Goal: Task Accomplishment & Management: Use online tool/utility

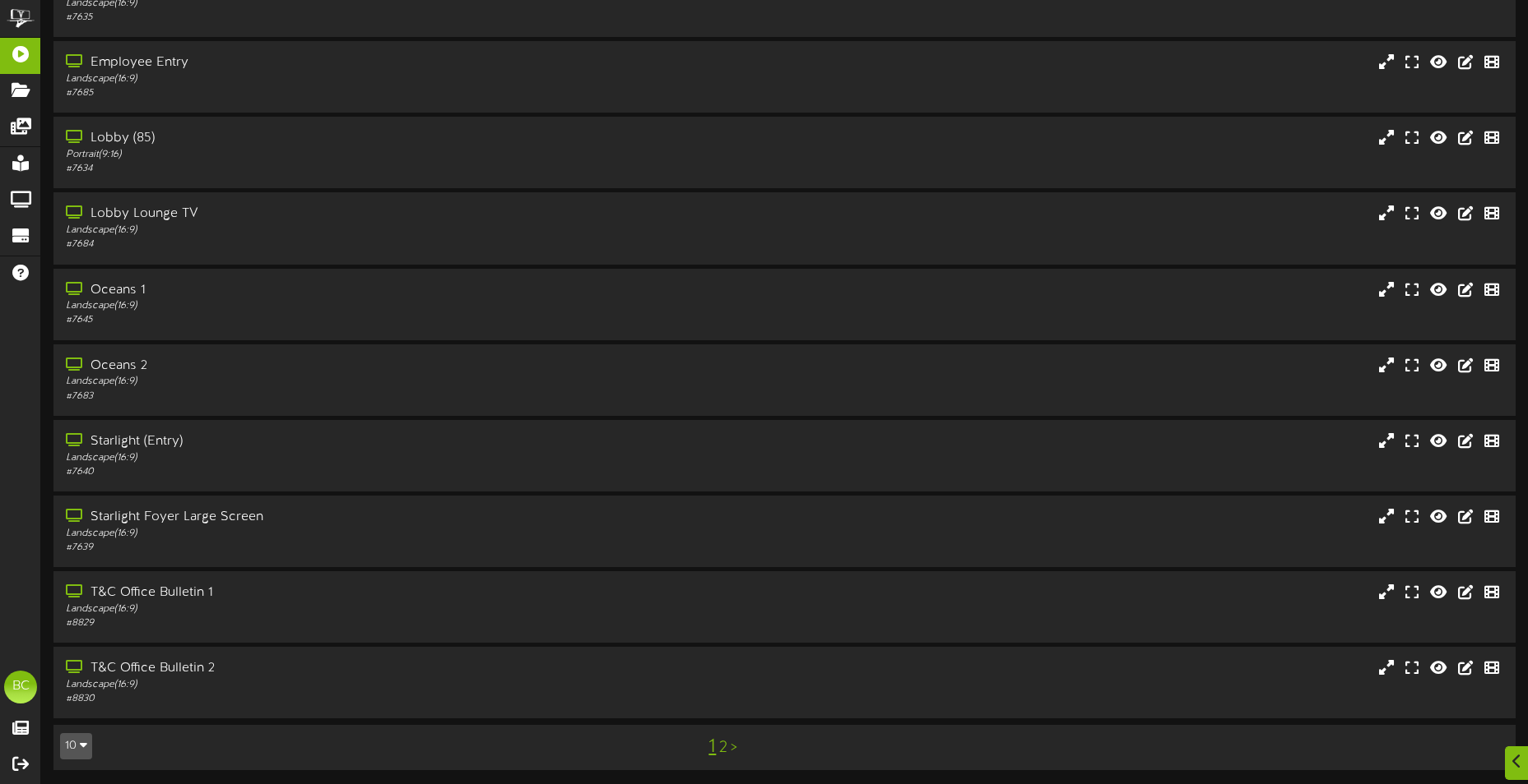
scroll to position [98, 0]
click at [81, 594] on icon at bounding box center [74, 588] width 20 height 13
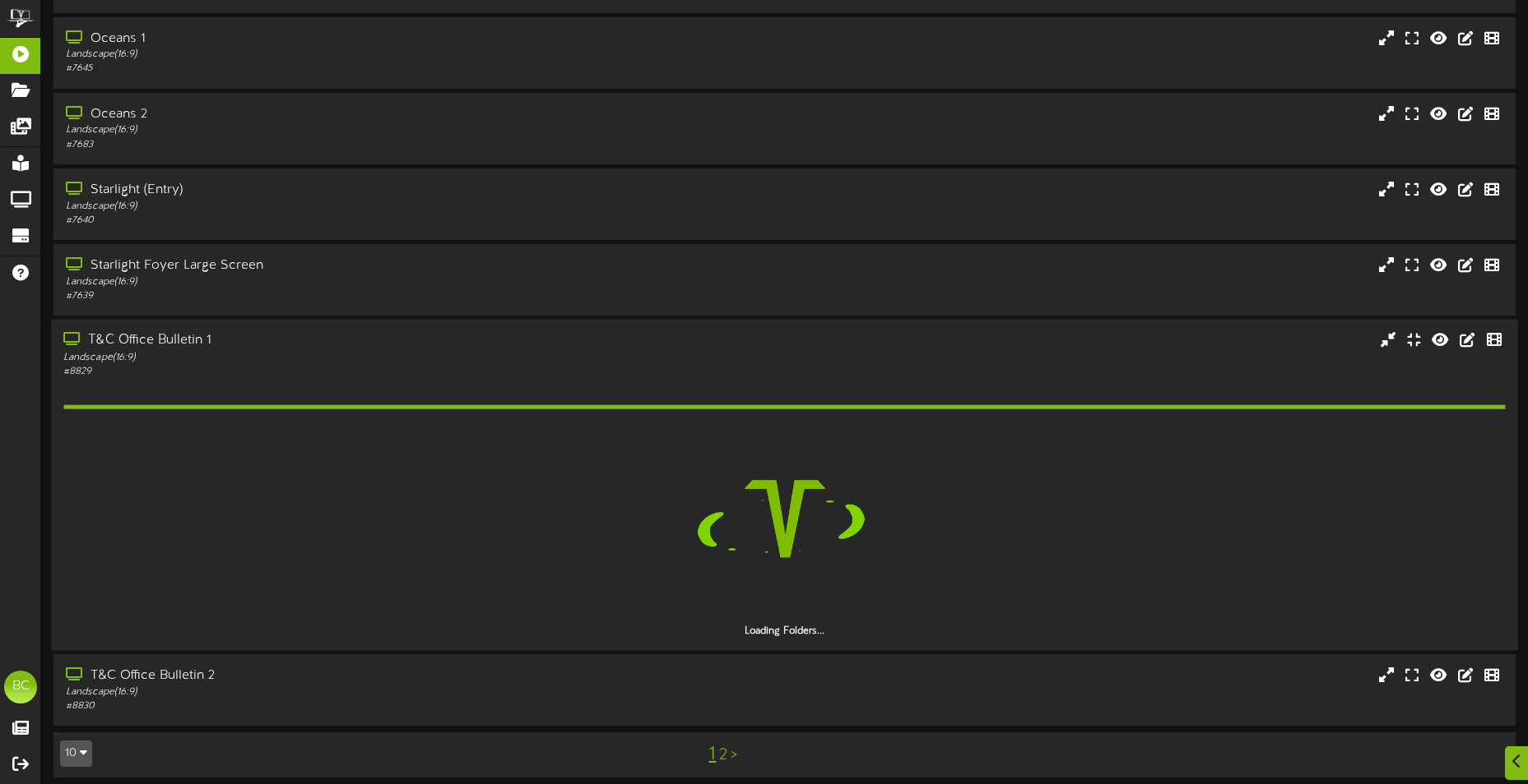
scroll to position [357, 0]
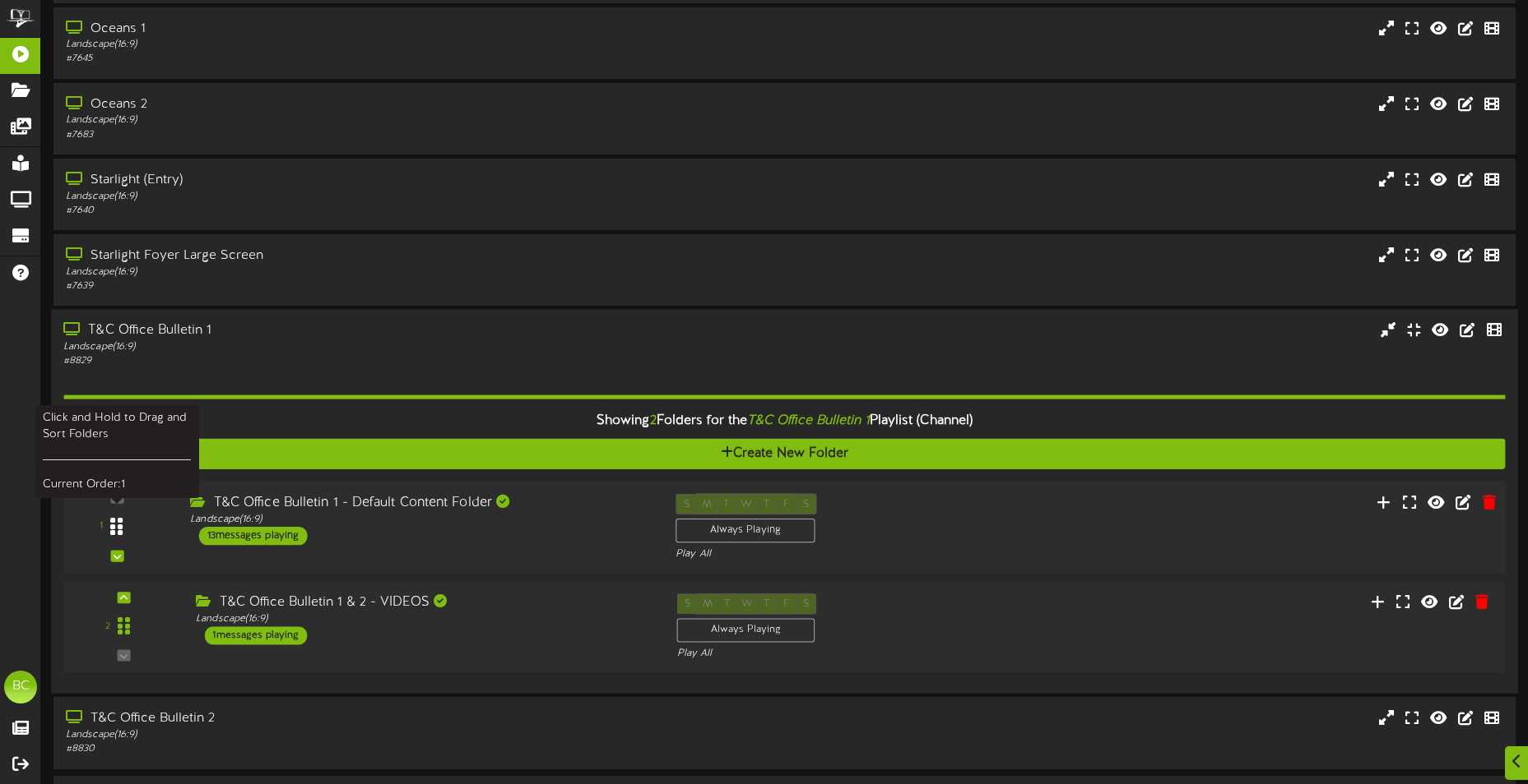
click at [123, 531] on icon at bounding box center [116, 526] width 12 height 20
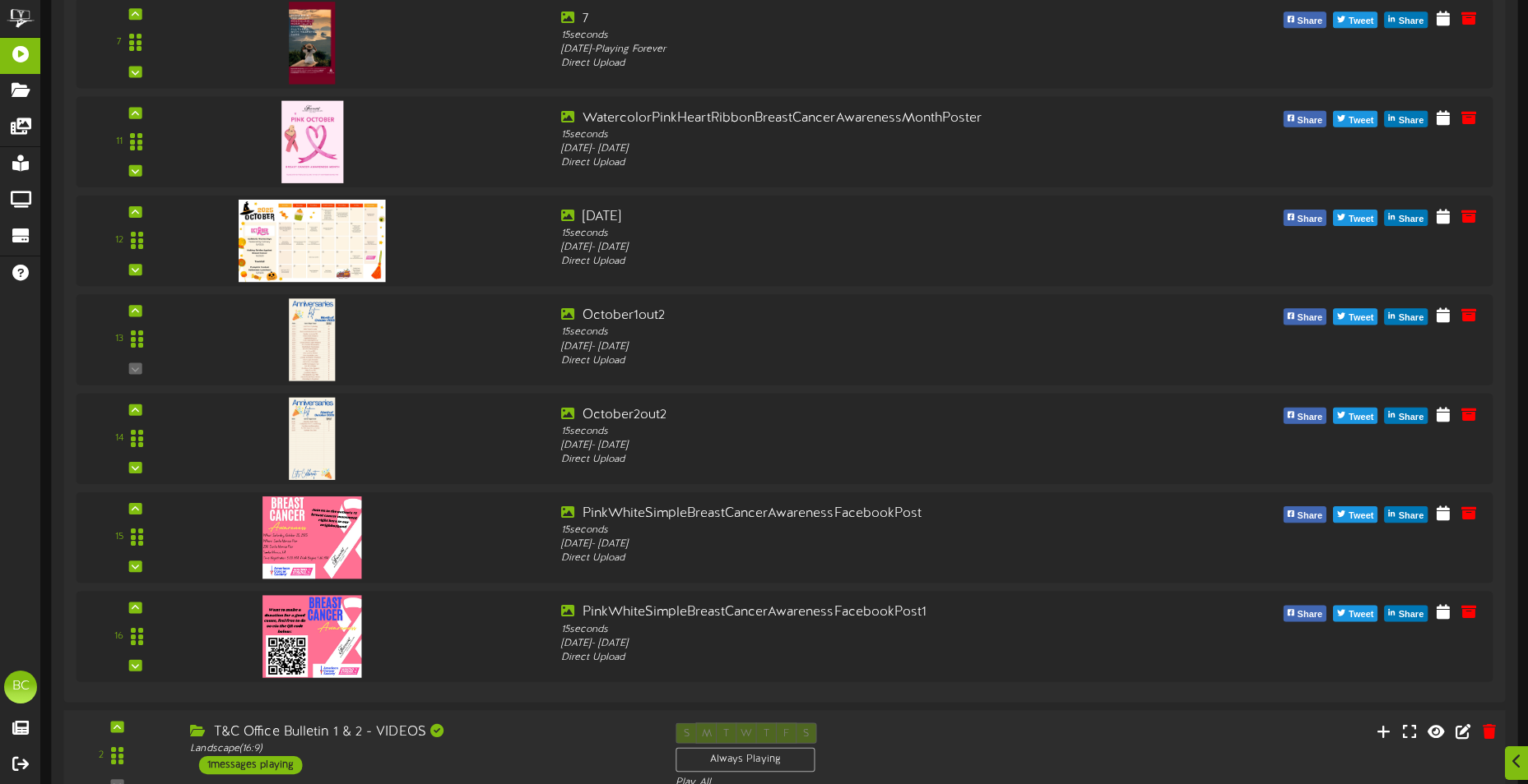
scroll to position [1794, 0]
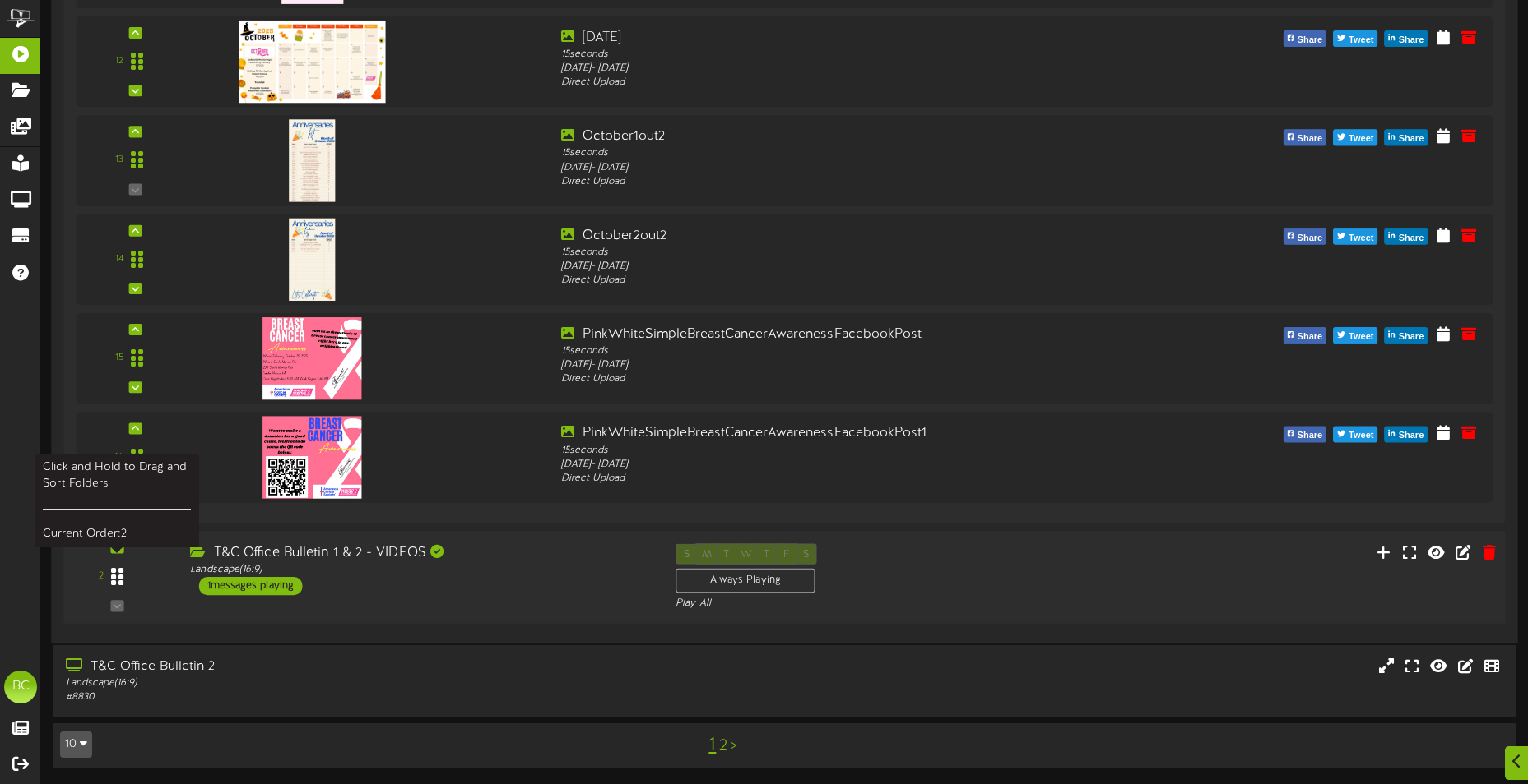
click at [115, 577] on icon at bounding box center [116, 576] width 12 height 20
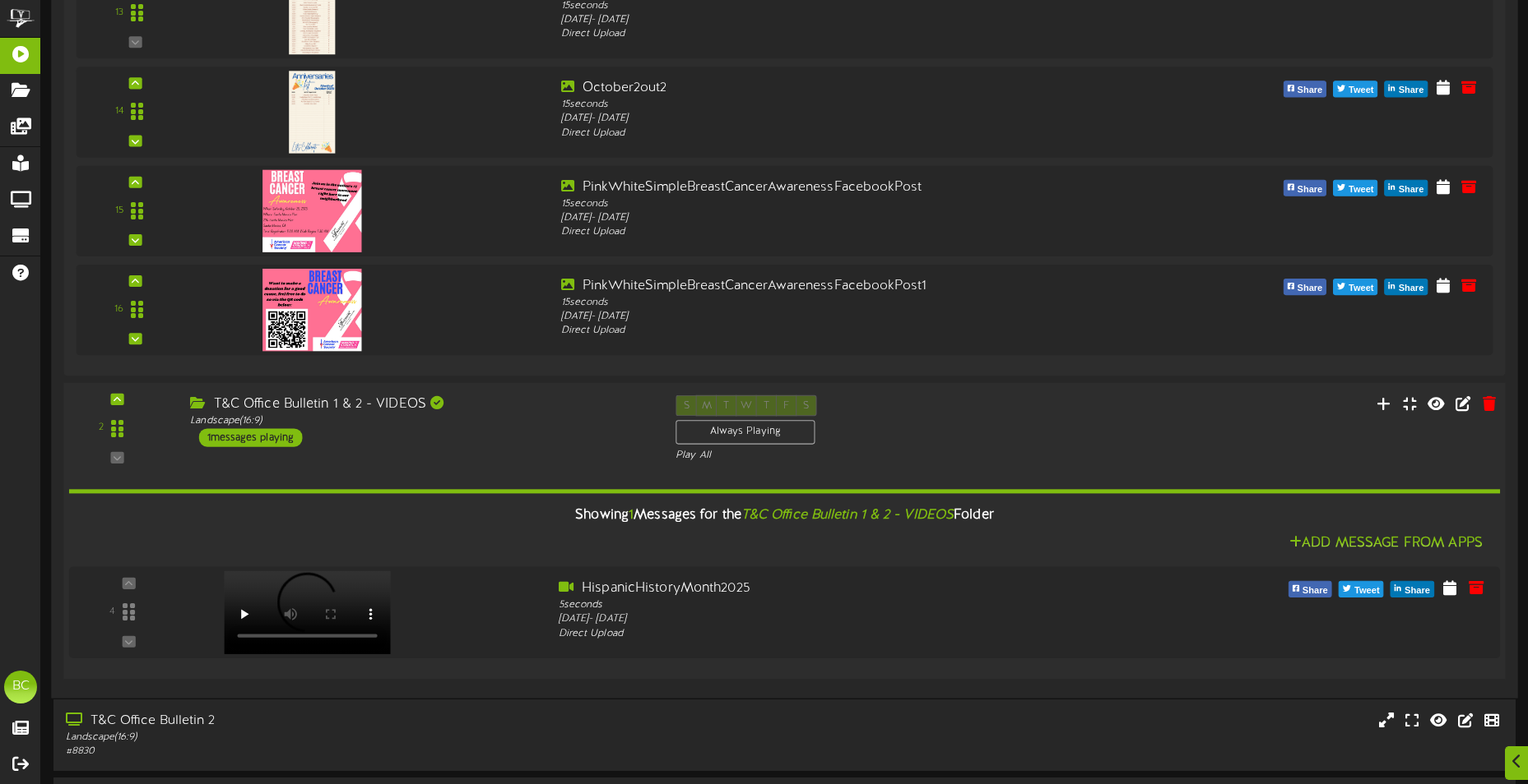
scroll to position [1995, 0]
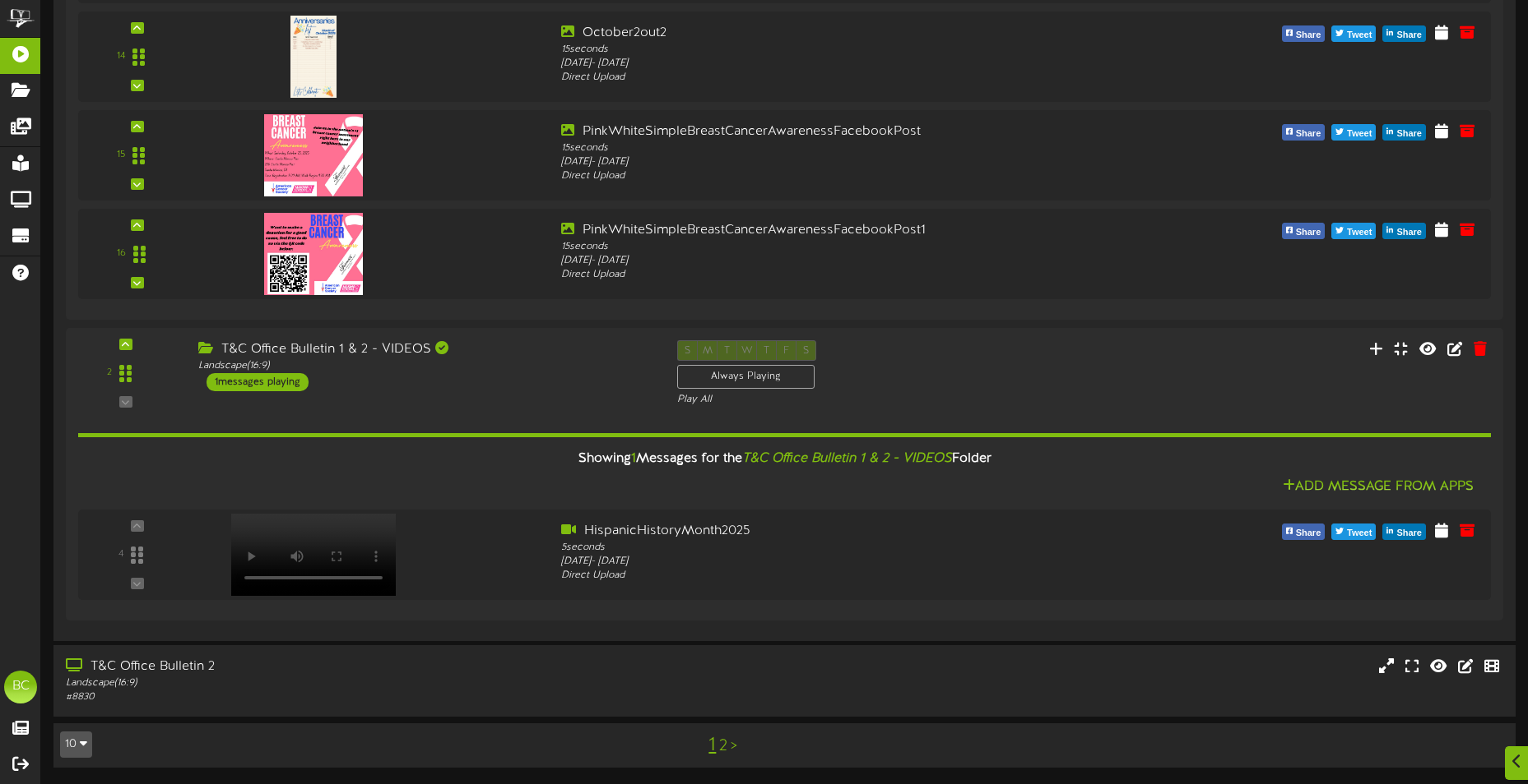
click at [728, 740] on link "2" at bounding box center [723, 746] width 8 height 18
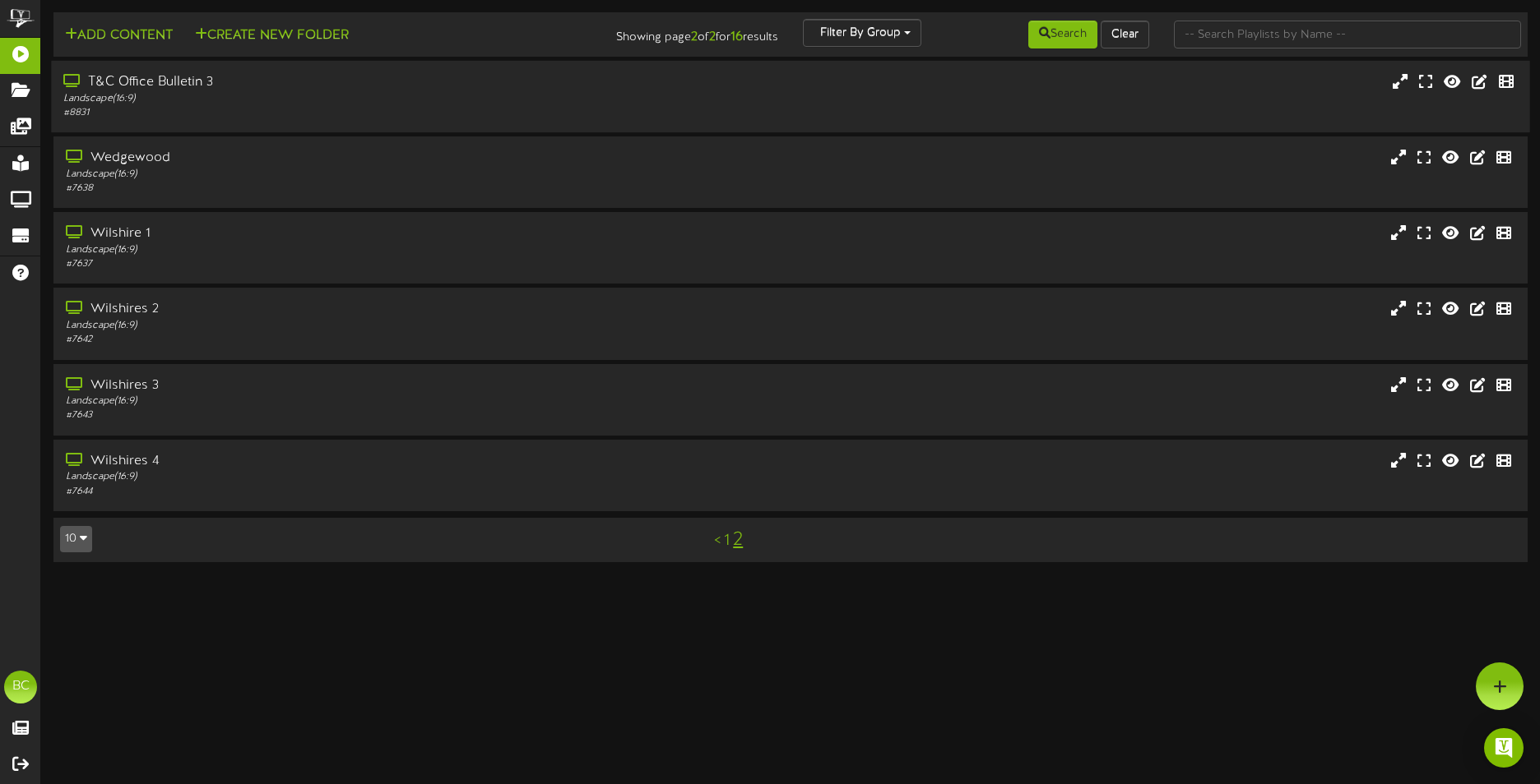
click at [218, 95] on div "Landscape ( 16:9 )" at bounding box center [359, 99] width 592 height 14
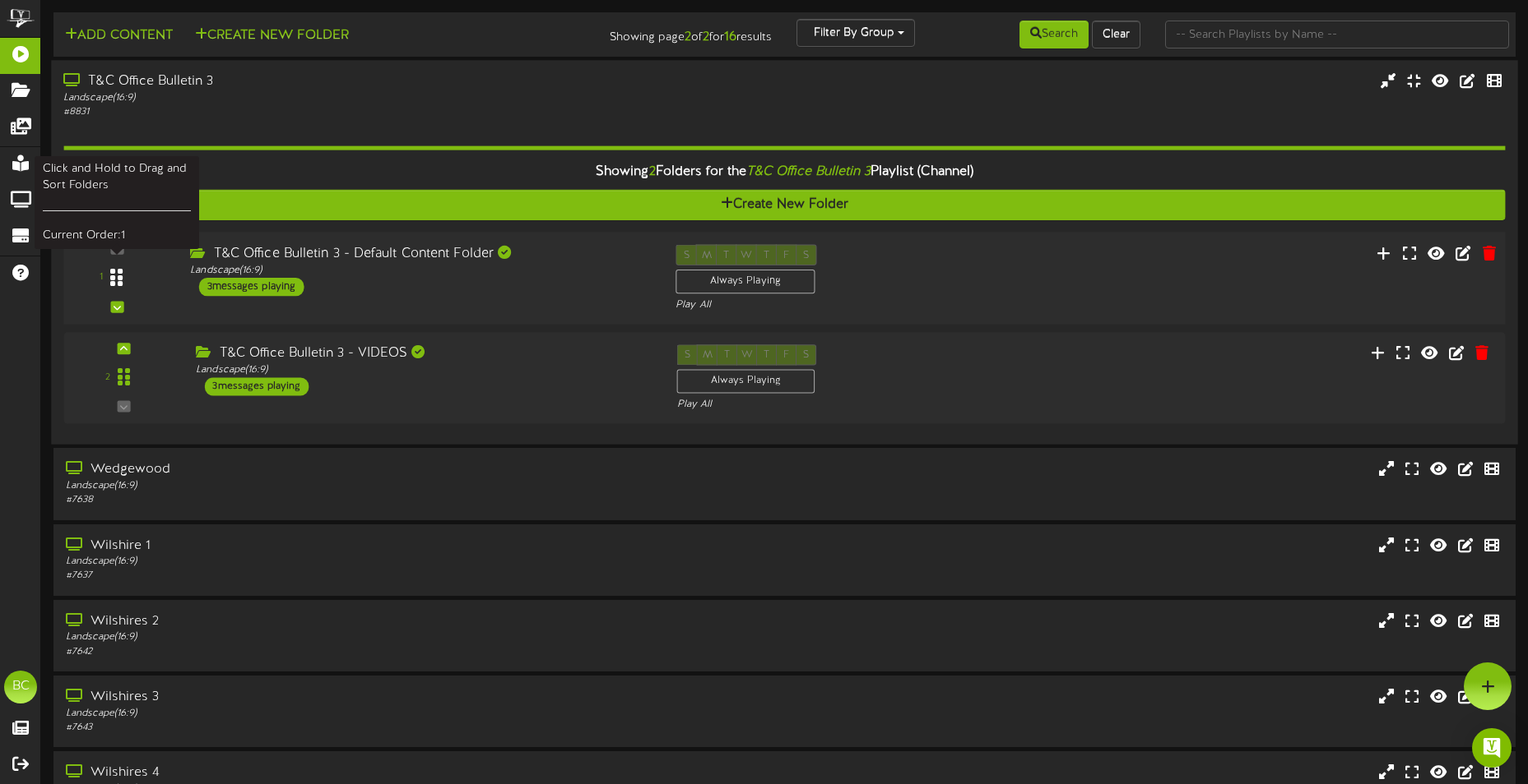
click at [127, 270] on div at bounding box center [116, 277] width 38 height 42
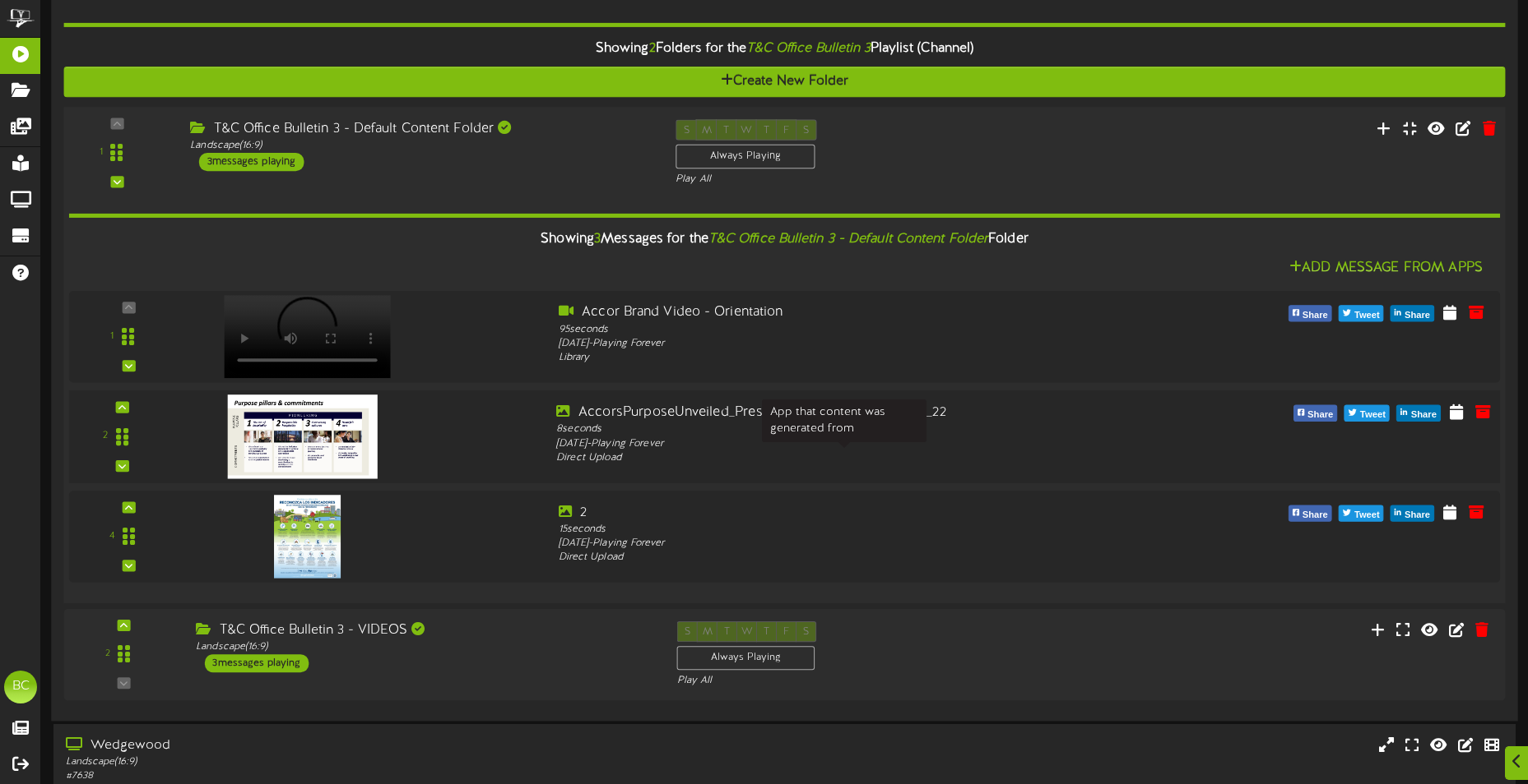
scroll to position [82, 0]
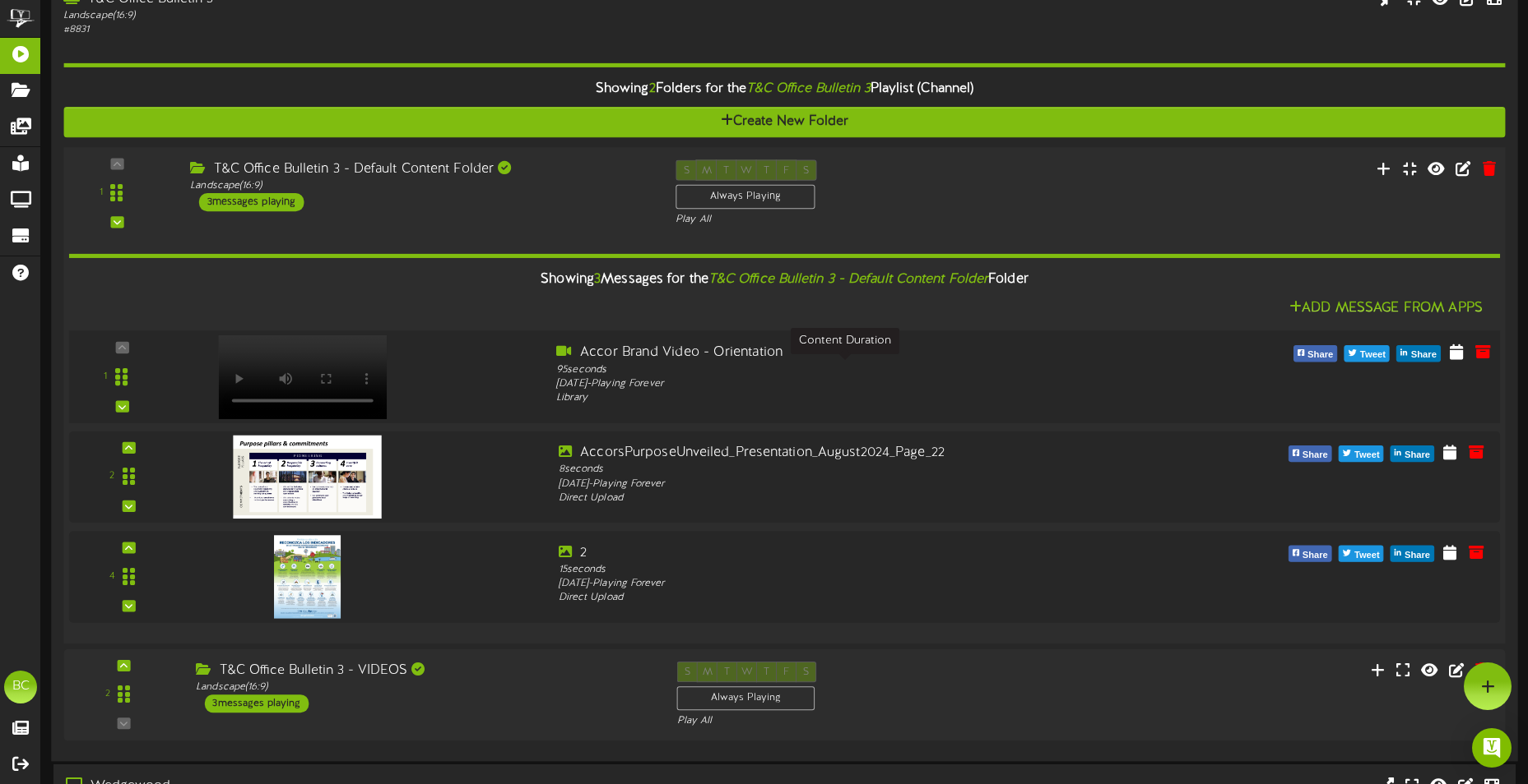
click at [1084, 369] on div "95 seconds" at bounding box center [844, 370] width 577 height 15
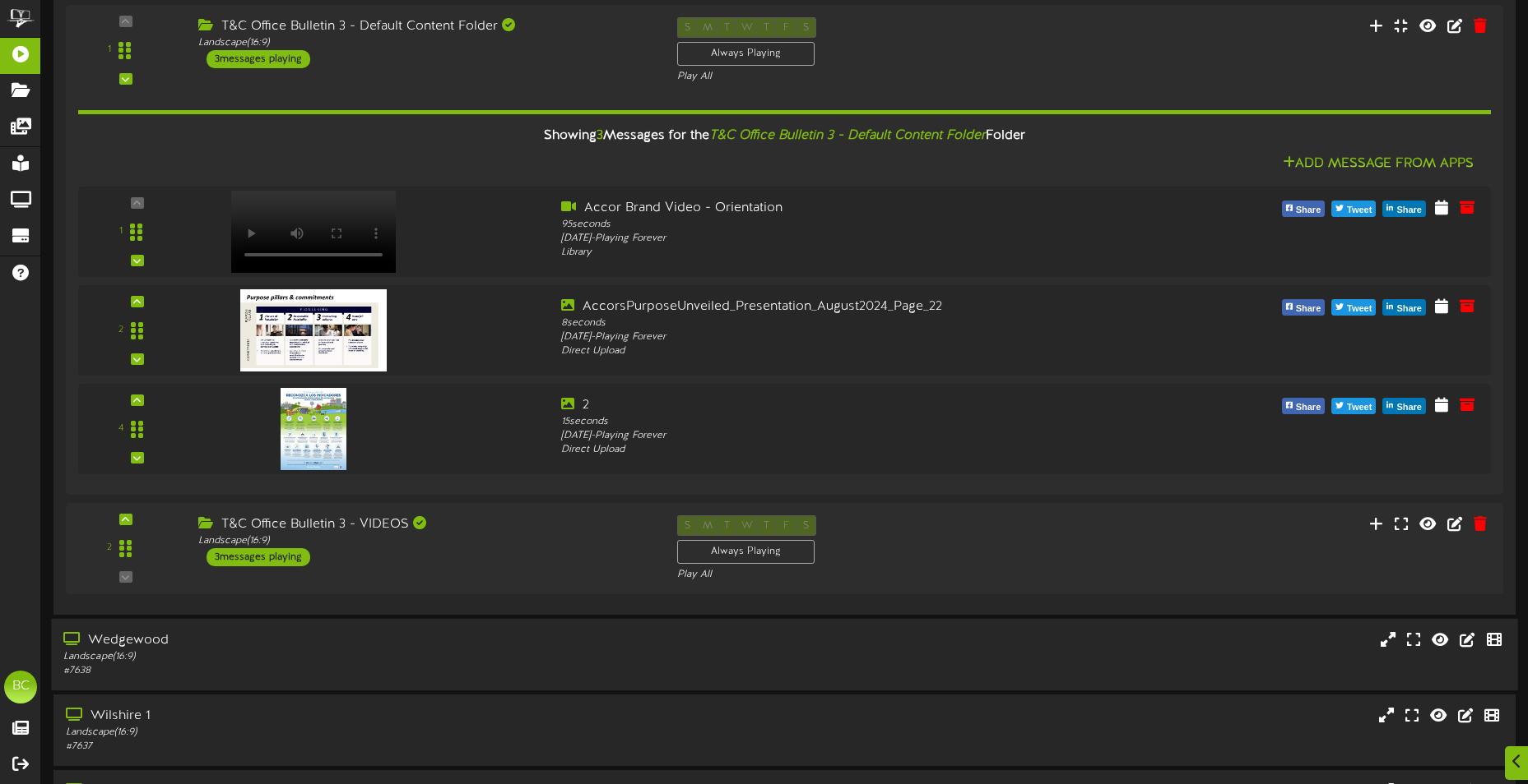
scroll to position [247, 0]
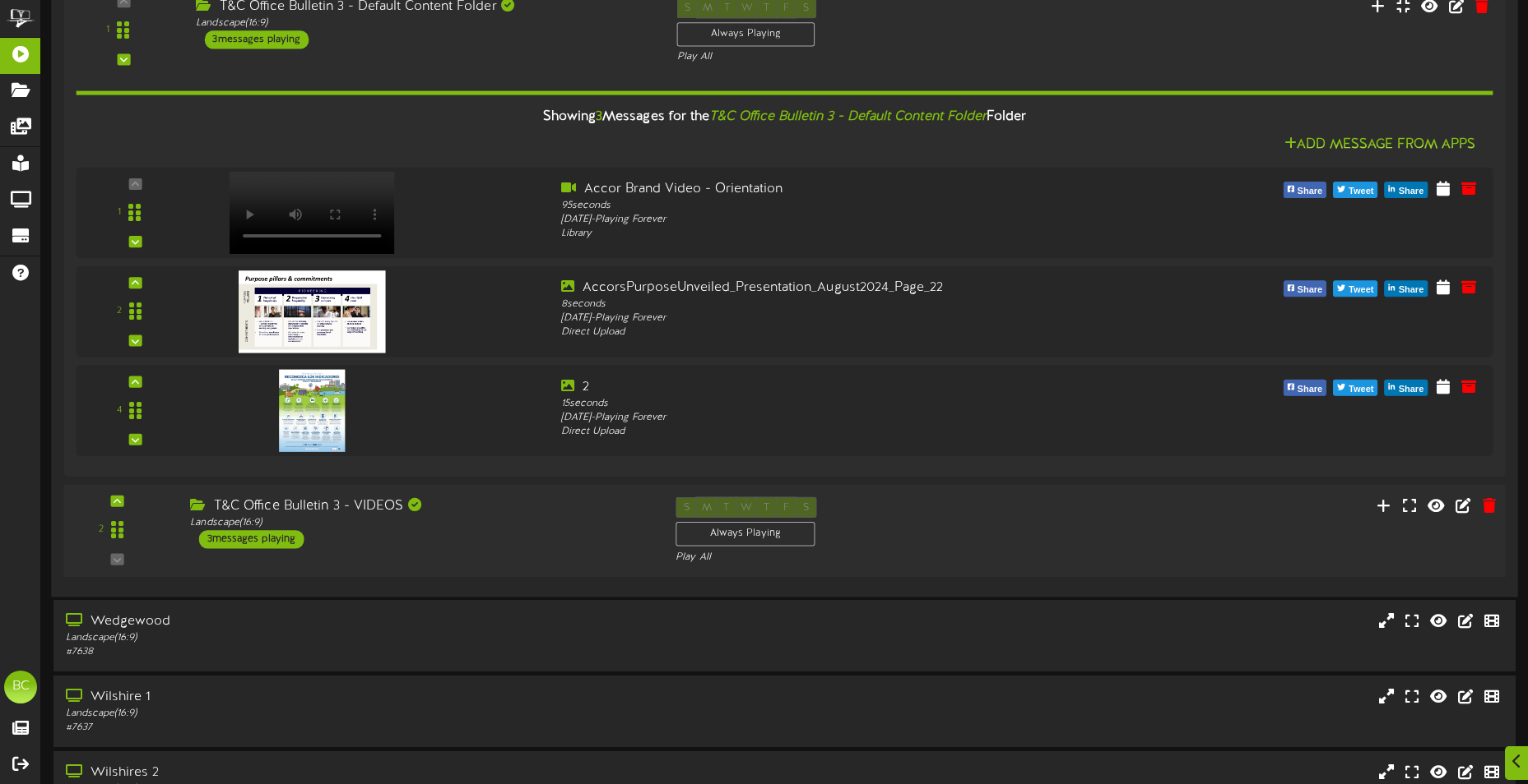
click at [119, 559] on div "2" at bounding box center [116, 530] width 96 height 67
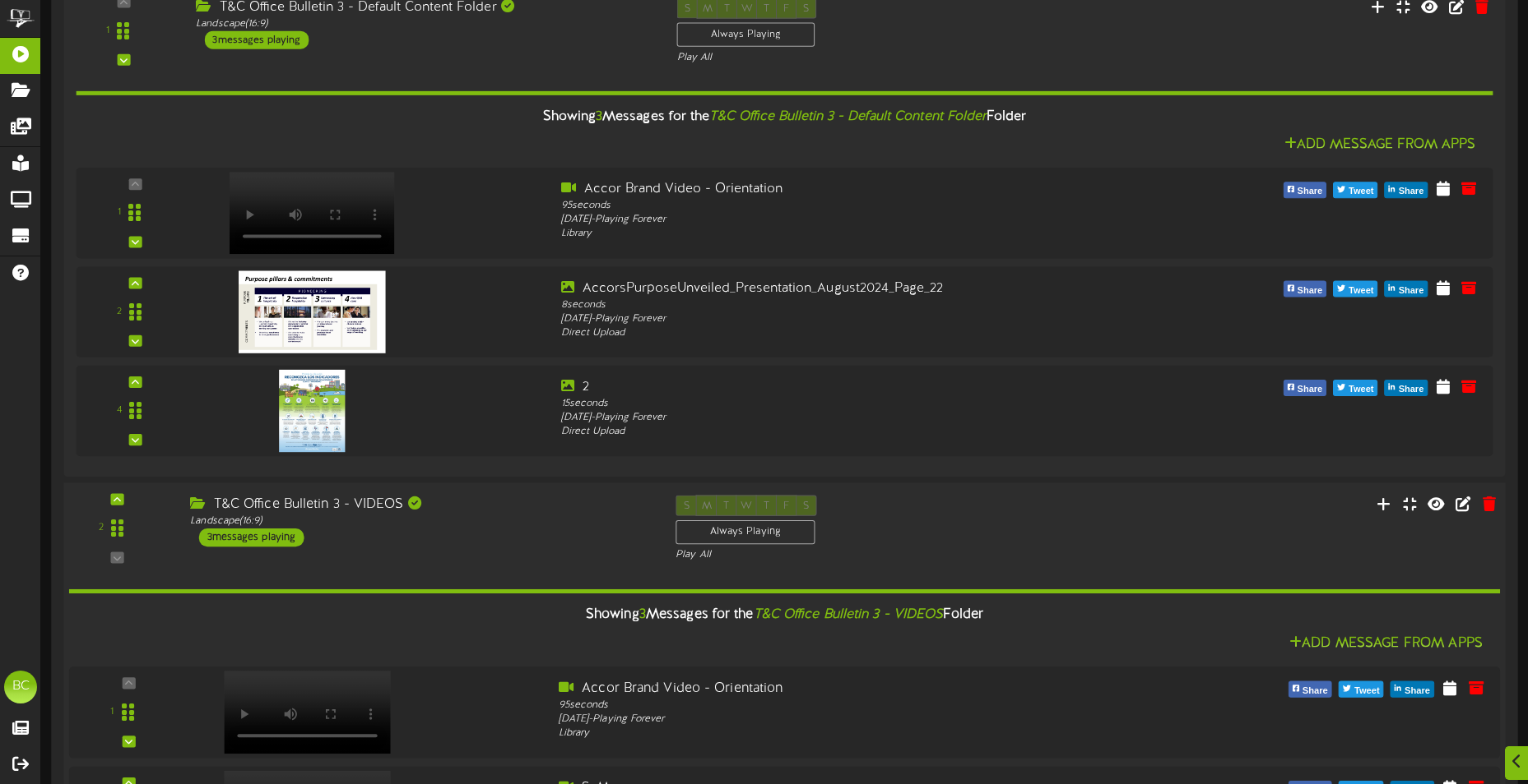
click at [119, 559] on div "2" at bounding box center [116, 529] width 96 height 67
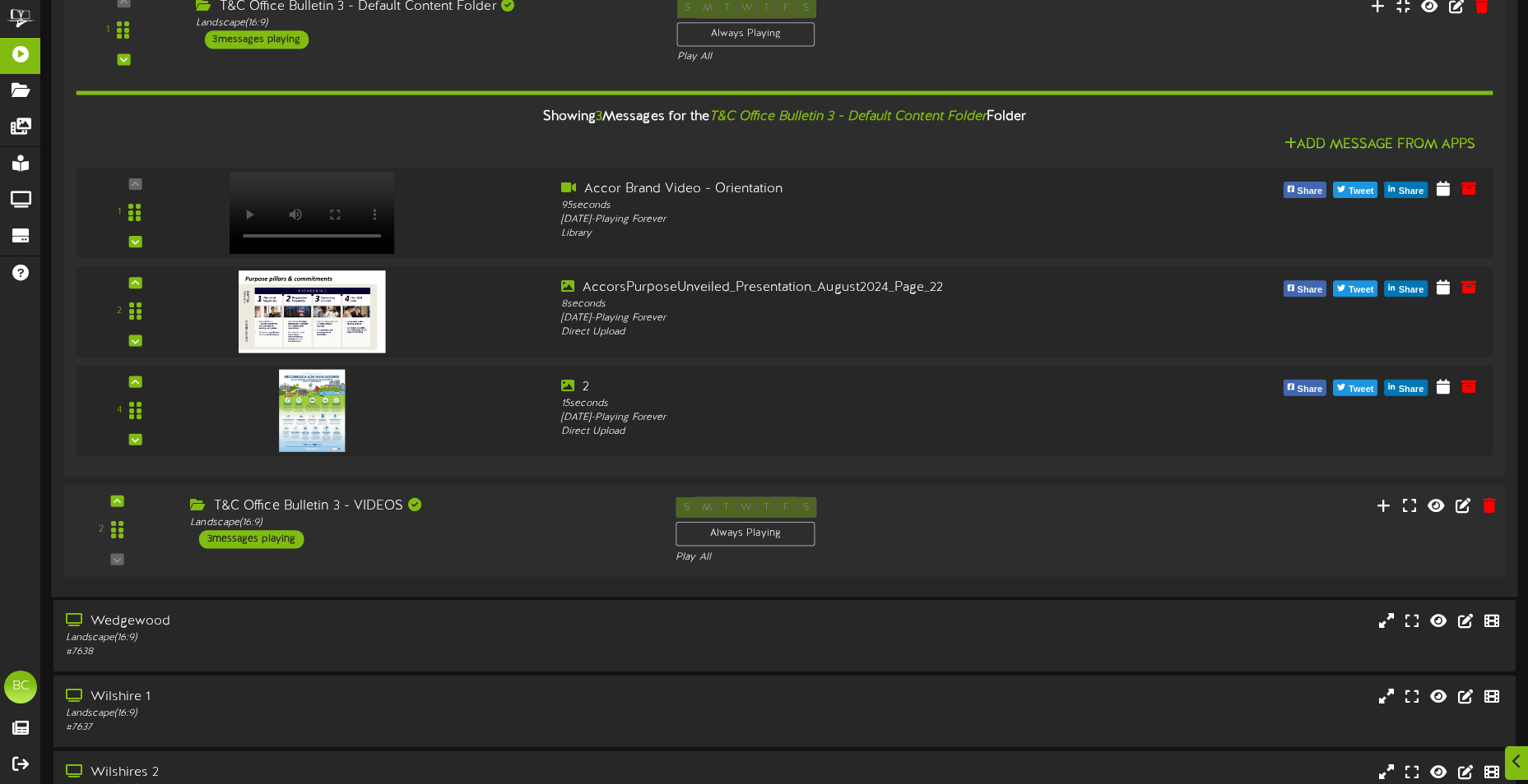
drag, startPoint x: 126, startPoint y: 557, endPoint x: 136, endPoint y: 561, distance: 10.8
click at [126, 558] on div "2" at bounding box center [116, 530] width 96 height 67
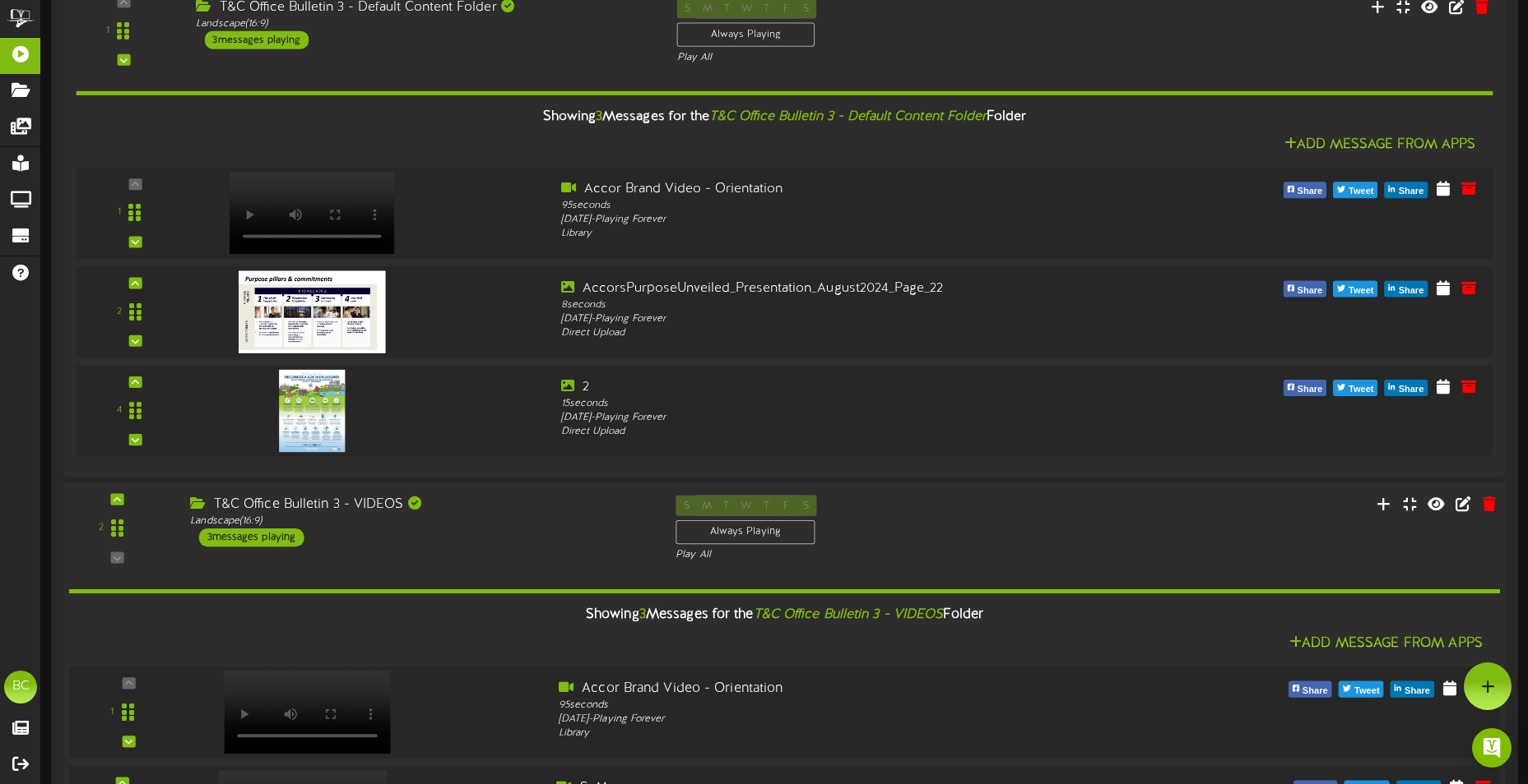
scroll to position [0, 0]
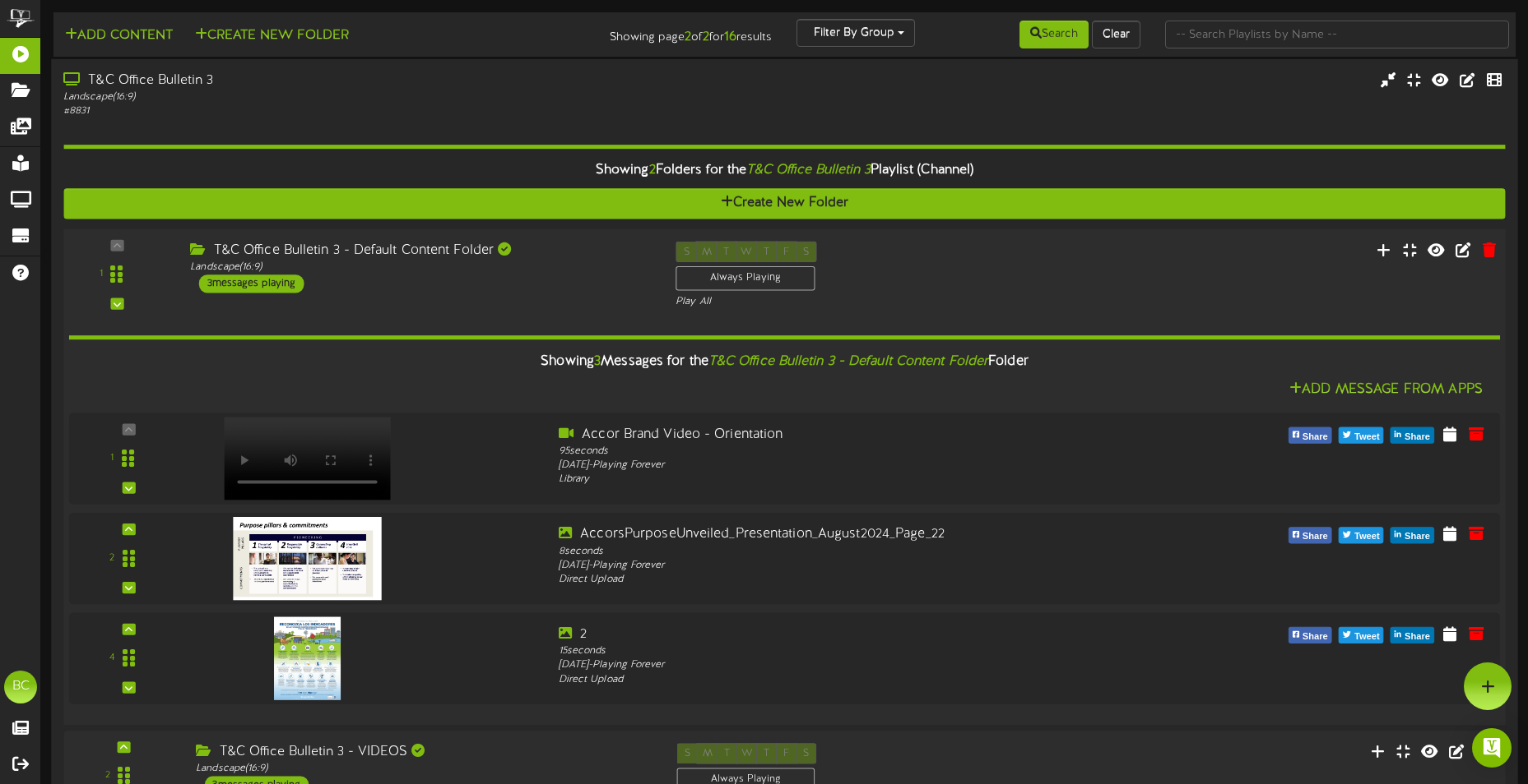
click at [114, 296] on div "1" at bounding box center [116, 275] width 96 height 67
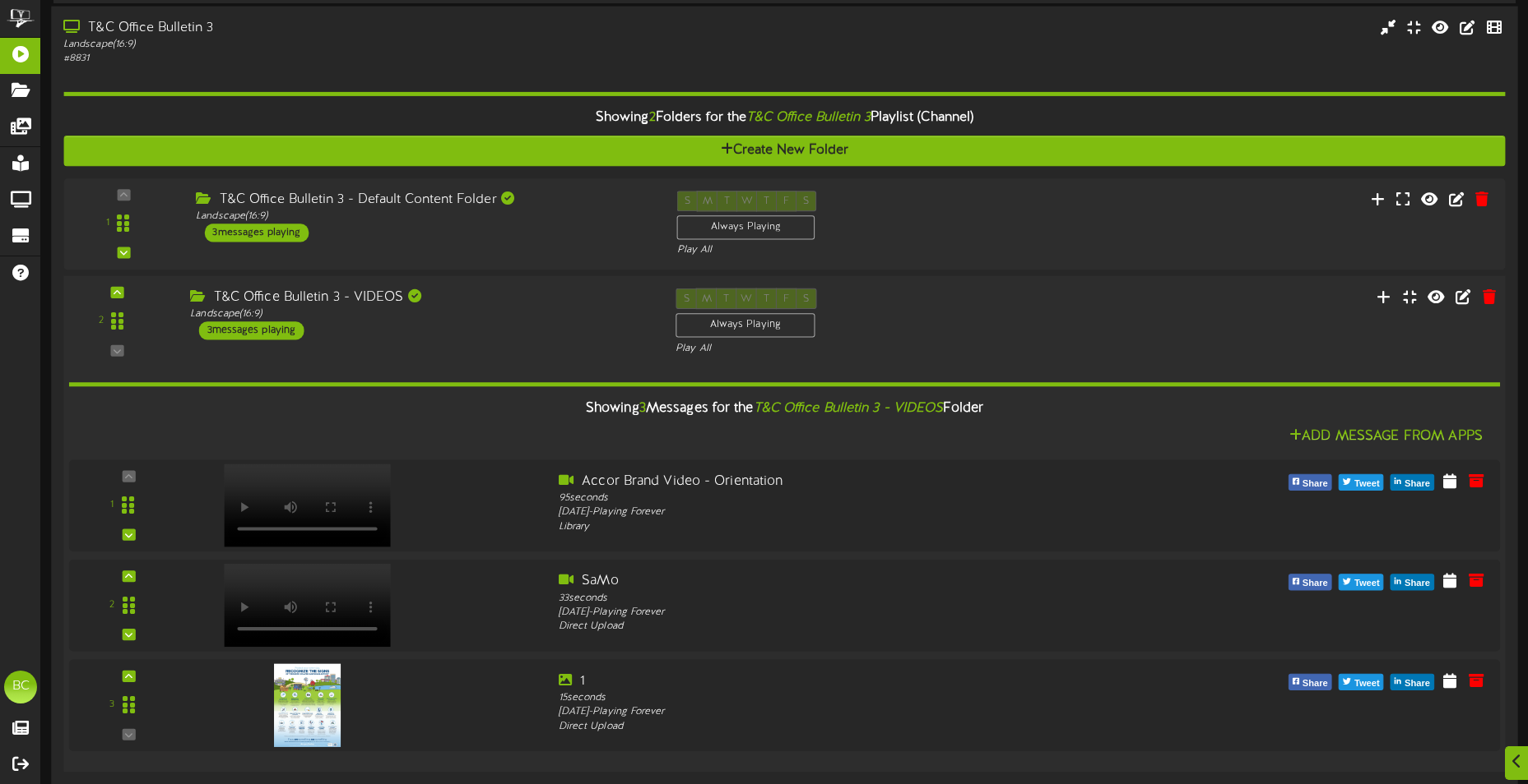
scroll to position [82, 0]
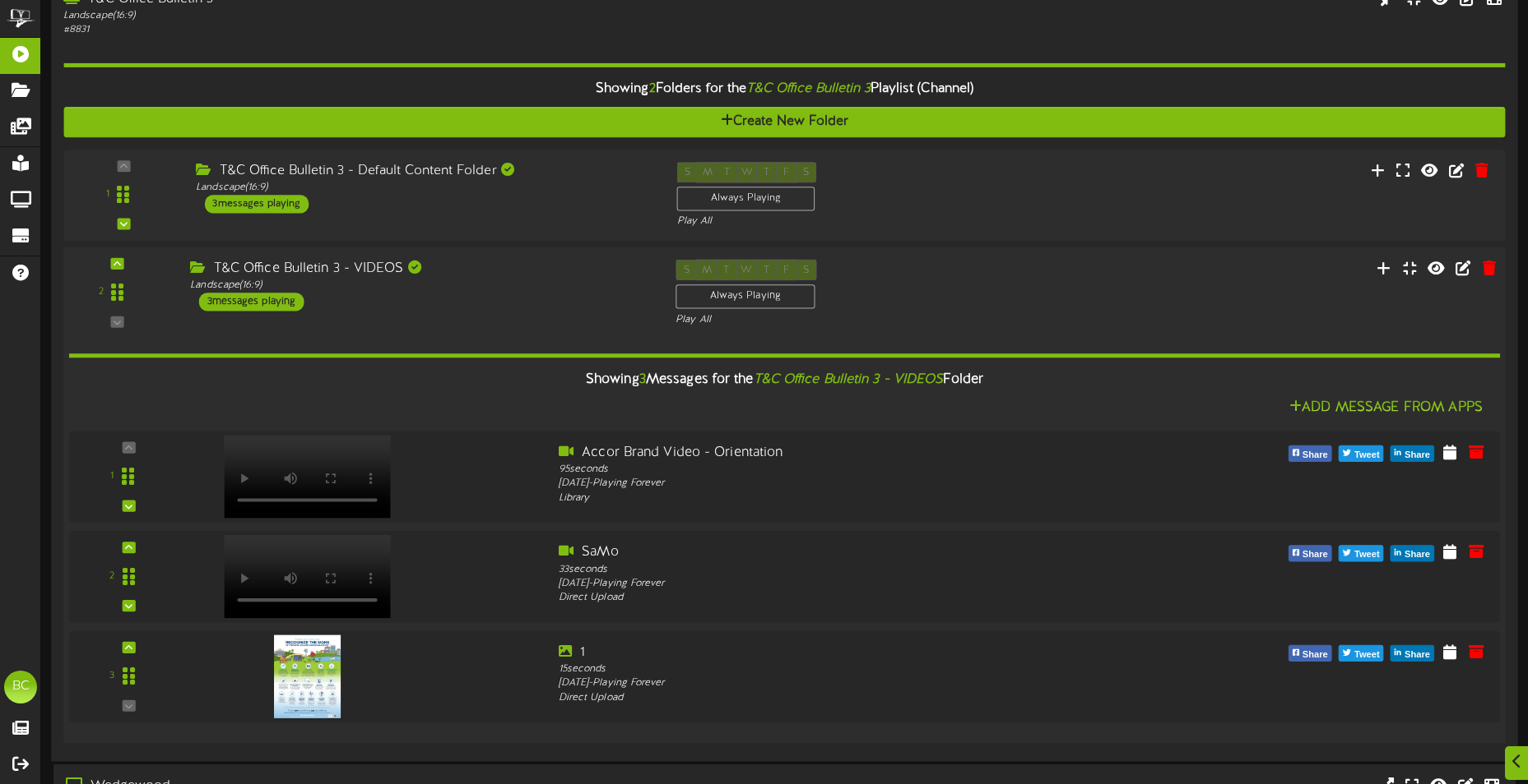
drag, startPoint x: 116, startPoint y: 318, endPoint x: 158, endPoint y: 319, distance: 42.0
click at [125, 319] on div "2" at bounding box center [116, 293] width 96 height 67
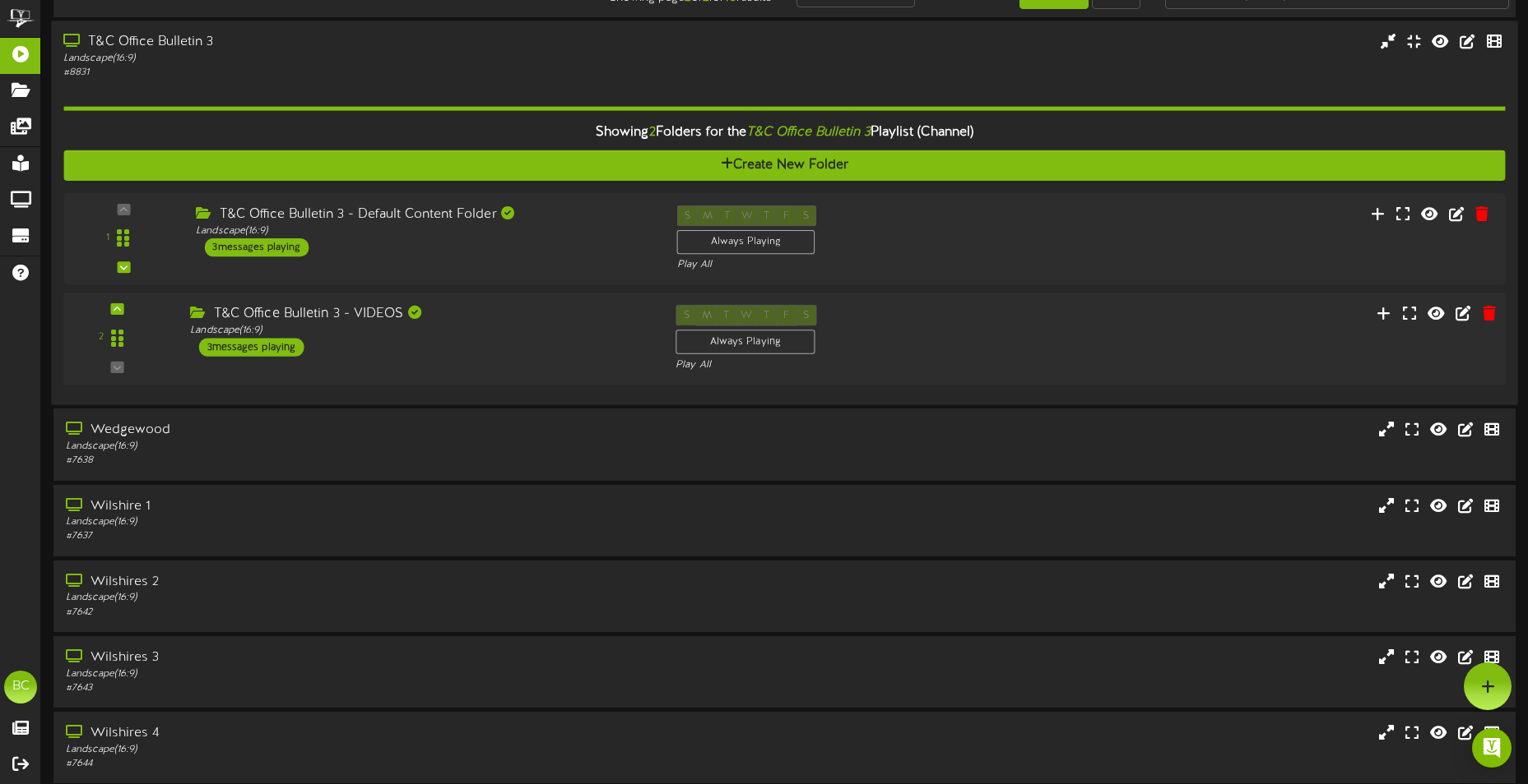
scroll to position [0, 0]
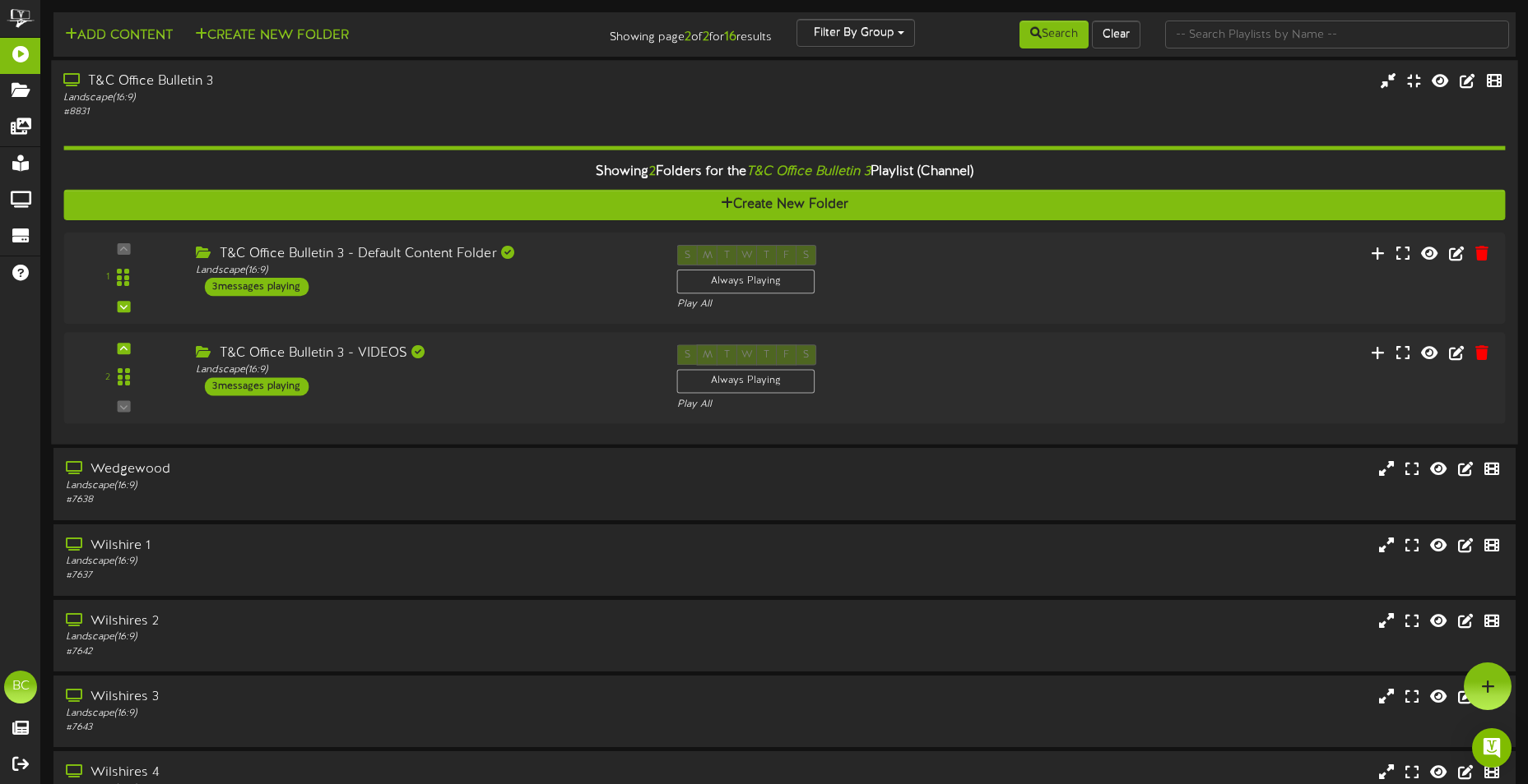
click at [321, 110] on div "# 8831" at bounding box center [357, 112] width 587 height 14
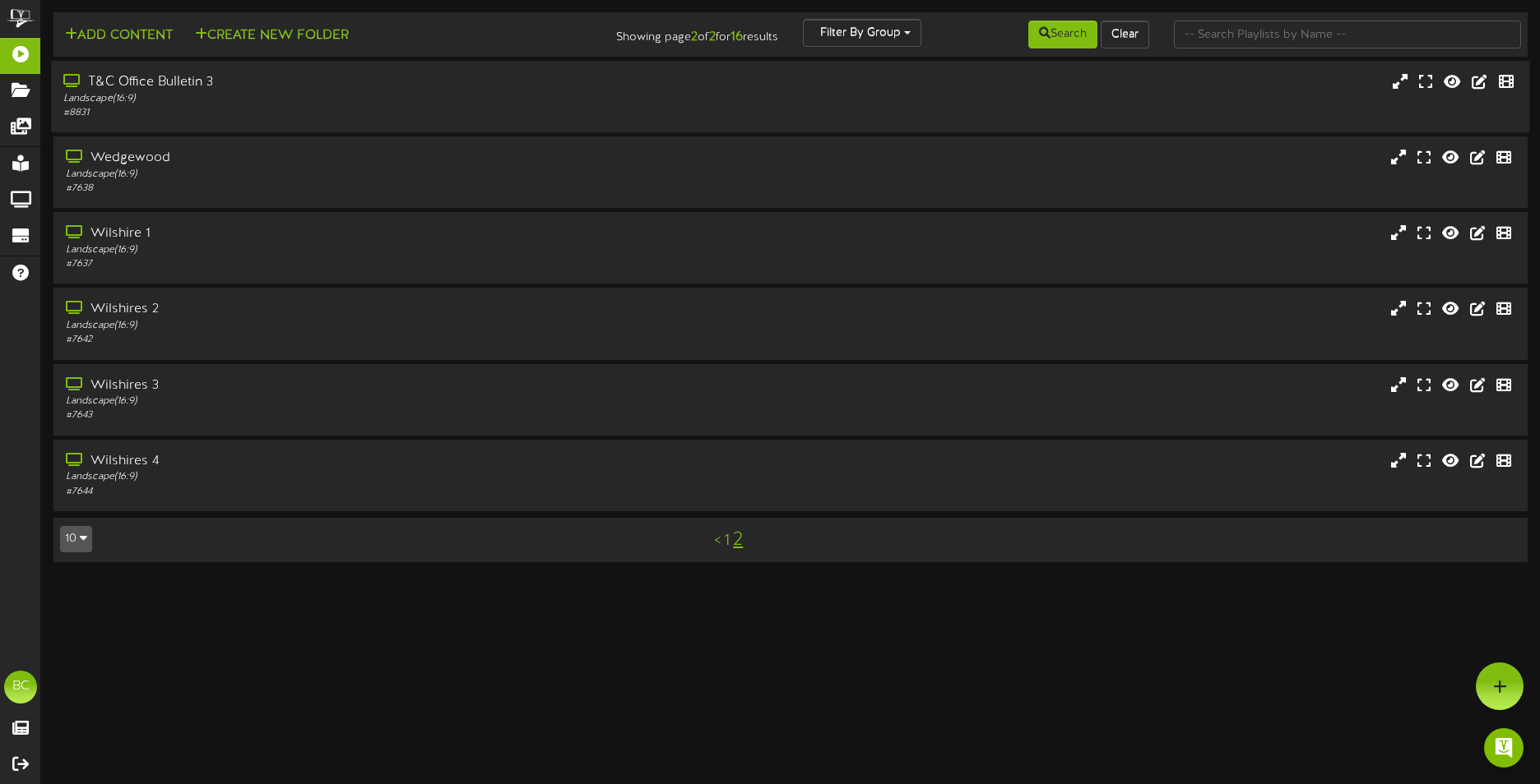
click at [349, 96] on div "Landscape ( 16:9 )" at bounding box center [359, 99] width 592 height 14
